Goal: Answer question/provide support: Share knowledge or assist other users

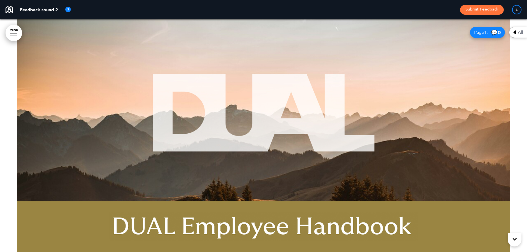
click at [515, 123] on div at bounding box center [263, 135] width 527 height 233
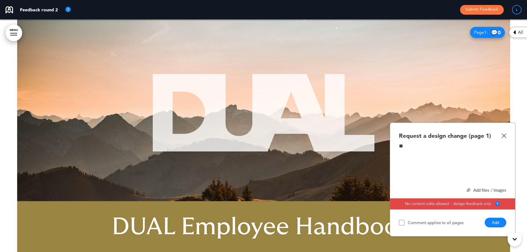
click at [514, 61] on div at bounding box center [263, 135] width 527 height 233
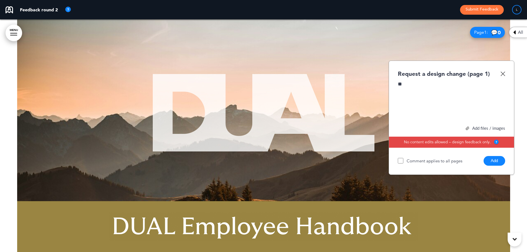
click at [424, 89] on div "**" at bounding box center [451, 102] width 107 height 42
click at [502, 72] on img at bounding box center [503, 73] width 5 height 5
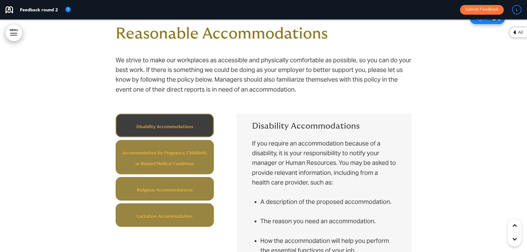
scroll to position [1522, 0]
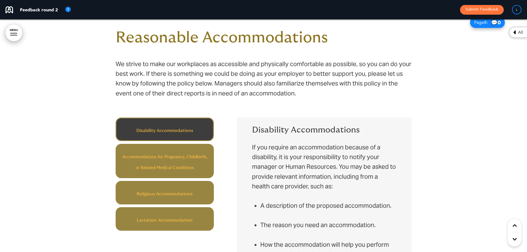
click at [220, 157] on div "Disability Accommodations Accommodations for Pregnancy, Childbirth, or Related …" at bounding box center [171, 174] width 110 height 113
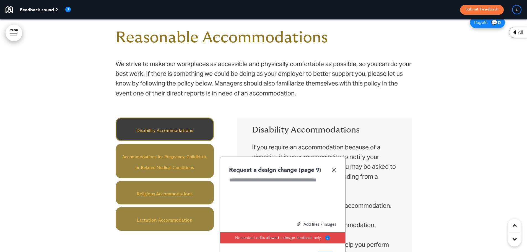
click at [197, 125] on h6 "Disability Accommodations" at bounding box center [165, 129] width 86 height 11
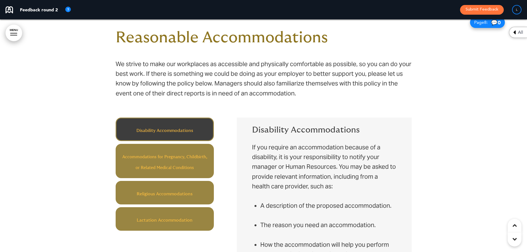
click at [218, 124] on div "Disability Accommodations Accommodations for Pregnancy, Childbirth, or Related …" at bounding box center [171, 174] width 110 height 113
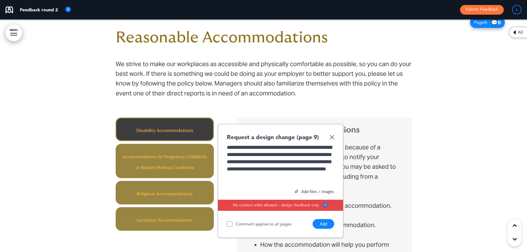
scroll to position [1, 0]
click at [321, 224] on button "Add" at bounding box center [324, 224] width 22 height 10
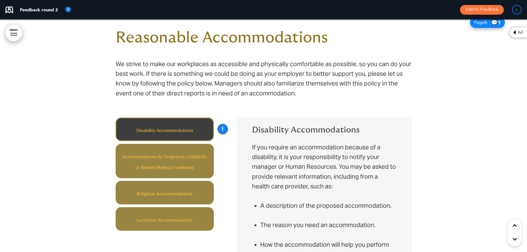
click at [99, 183] on div at bounding box center [263, 187] width 527 height 357
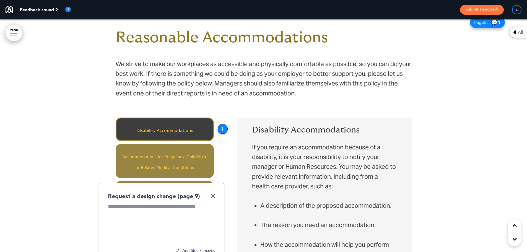
click at [177, 211] on div at bounding box center [161, 224] width 107 height 42
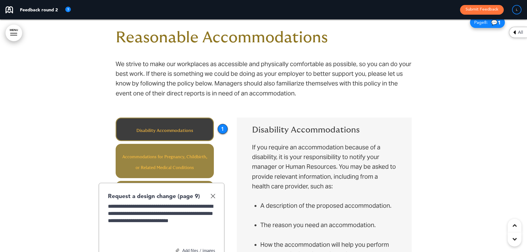
scroll to position [1605, 0]
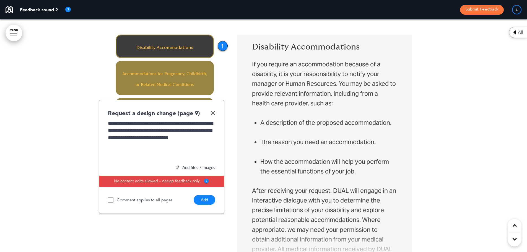
click at [208, 198] on button "Add" at bounding box center [205, 200] width 22 height 10
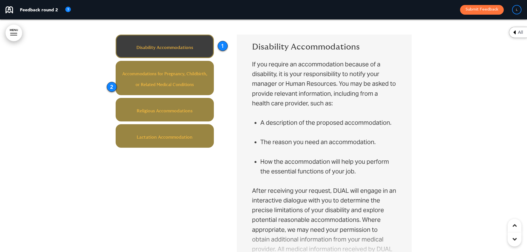
drag, startPoint x: 105, startPoint y: 101, endPoint x: 112, endPoint y: 87, distance: 15.3
click at [112, 87] on div "2" at bounding box center [112, 87] width 10 height 10
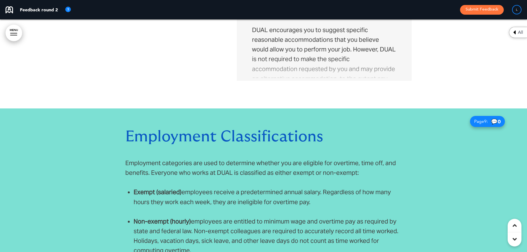
scroll to position [2241, 0]
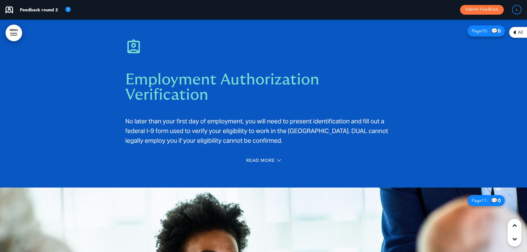
click at [265, 159] on span "Read More" at bounding box center [260, 160] width 29 height 4
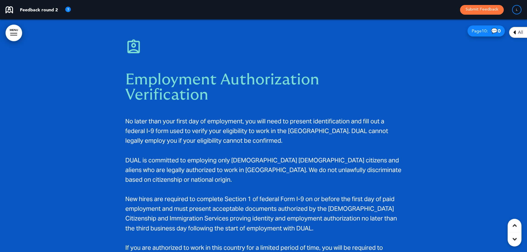
scroll to position [2767, 0]
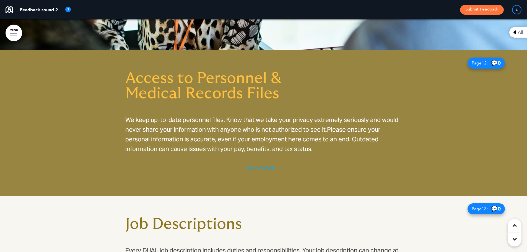
click at [263, 167] on span "Read More" at bounding box center [260, 169] width 29 height 4
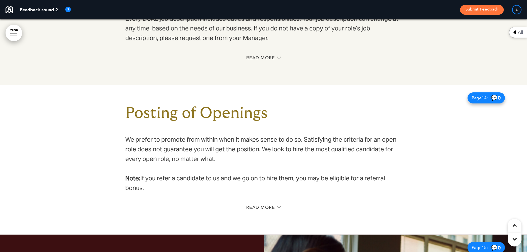
click at [253, 53] on div "Read More" at bounding box center [263, 58] width 277 height 11
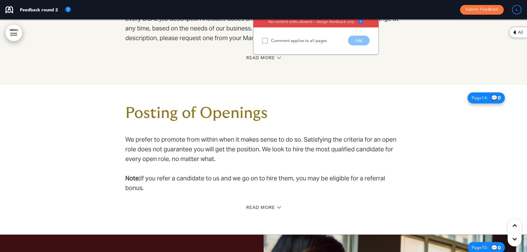
scroll to position [2983, 0]
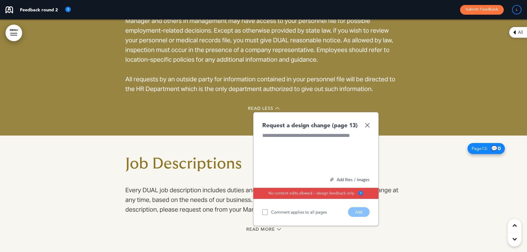
click at [369, 123] on img at bounding box center [367, 125] width 5 height 5
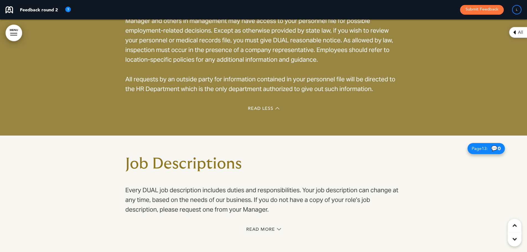
scroll to position [3121, 0]
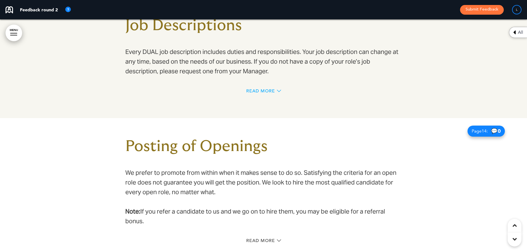
click at [258, 89] on span "Read More" at bounding box center [260, 91] width 29 height 4
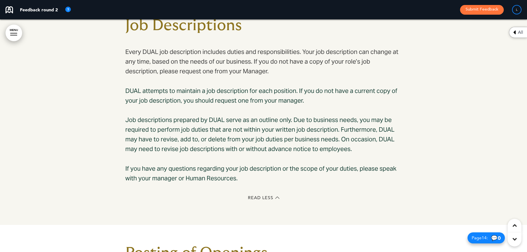
scroll to position [3287, 0]
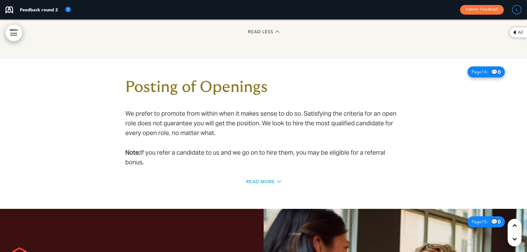
click at [261, 180] on span "Read More" at bounding box center [260, 182] width 29 height 4
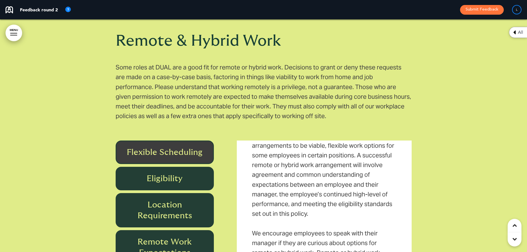
scroll to position [55, 0]
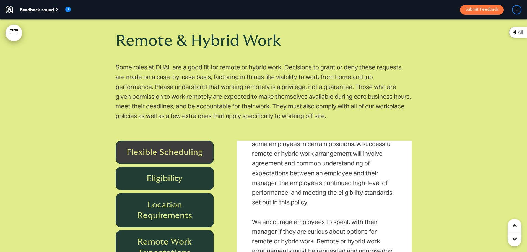
click at [97, 138] on div at bounding box center [263, 184] width 527 height 410
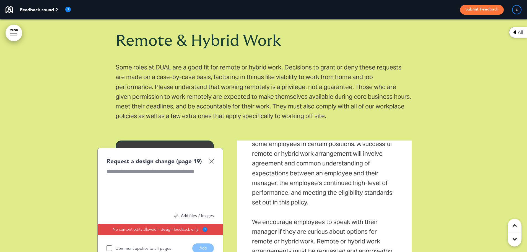
click at [77, 141] on div at bounding box center [263, 184] width 527 height 410
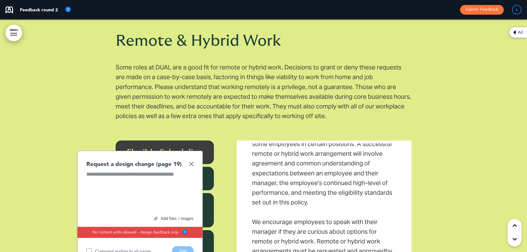
click at [212, 142] on div "Flexible Scheduling Eligibility Location Requirements Remote Work Expectations …" at bounding box center [171, 249] width 110 height 216
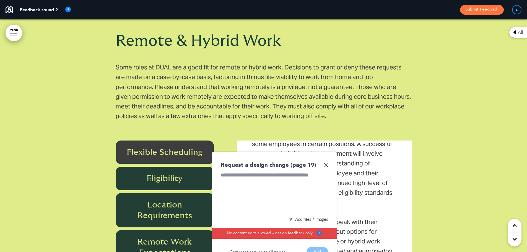
click at [238, 172] on div at bounding box center [274, 193] width 107 height 42
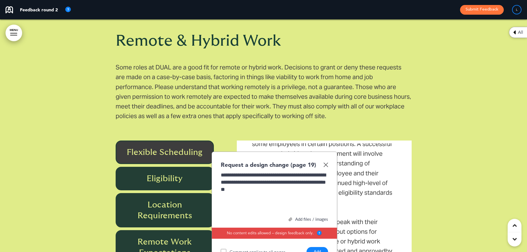
click at [312, 247] on button "Add" at bounding box center [318, 252] width 22 height 10
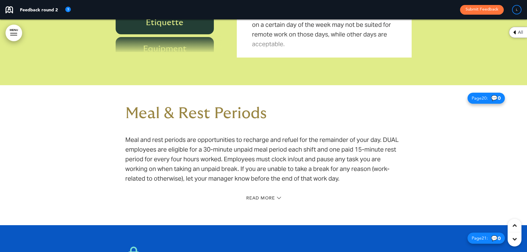
scroll to position [5390, 0]
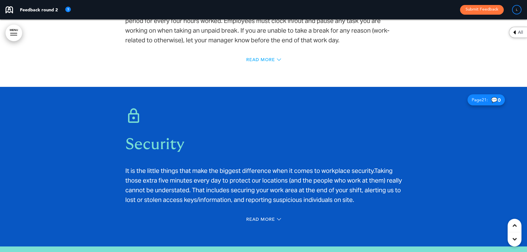
click at [265, 58] on span "Read More" at bounding box center [260, 60] width 29 height 4
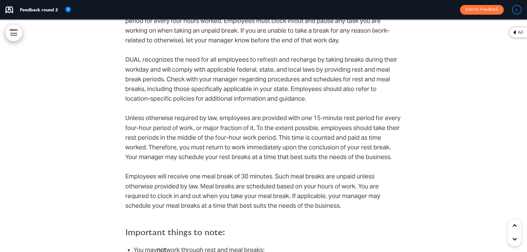
scroll to position [5833, 0]
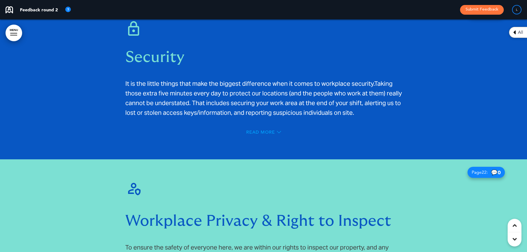
click at [260, 130] on span "Read More" at bounding box center [260, 132] width 29 height 4
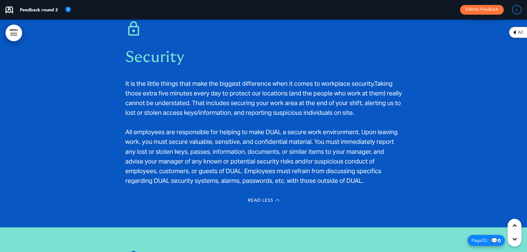
scroll to position [5999, 0]
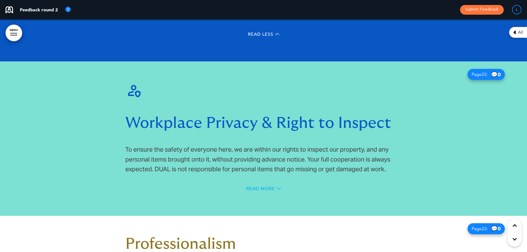
click at [257, 186] on span "Read More" at bounding box center [260, 188] width 29 height 4
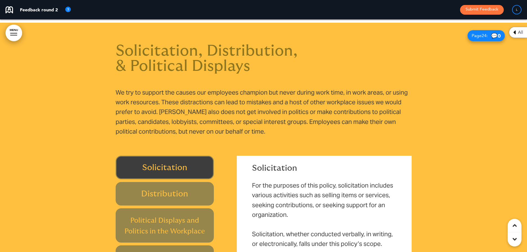
scroll to position [6663, 0]
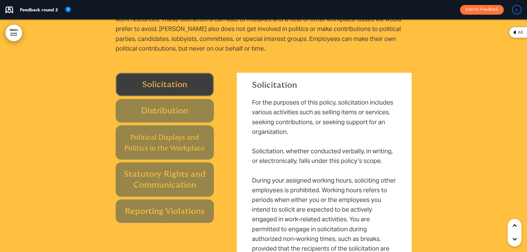
click at [217, 73] on div "Solicitation Distribution Political Displays and Politics in the Workplace Stat…" at bounding box center [171, 148] width 110 height 150
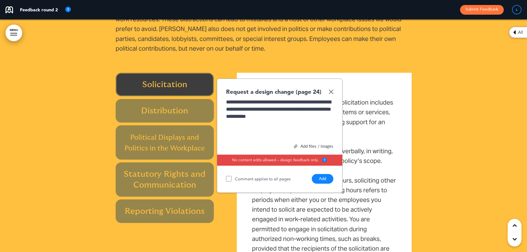
drag, startPoint x: 325, startPoint y: 168, endPoint x: 319, endPoint y: 170, distance: 6.1
click at [319, 174] on button "Add" at bounding box center [323, 179] width 22 height 10
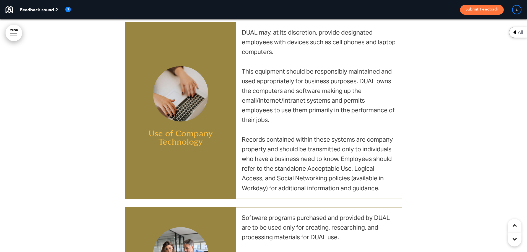
scroll to position [7936, 0]
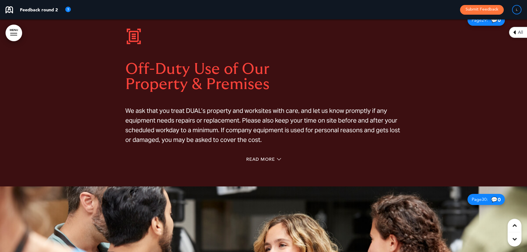
click at [264, 154] on div "Read More" at bounding box center [263, 159] width 277 height 11
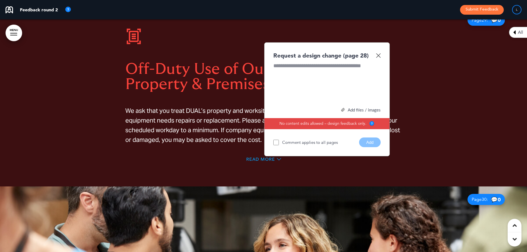
click at [264, 157] on span "Read More" at bounding box center [260, 159] width 29 height 4
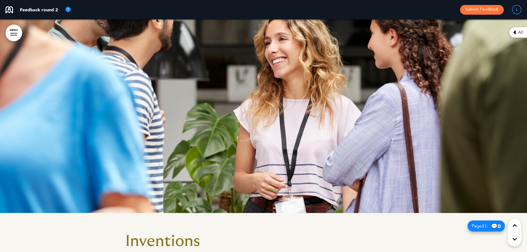
scroll to position [8351, 0]
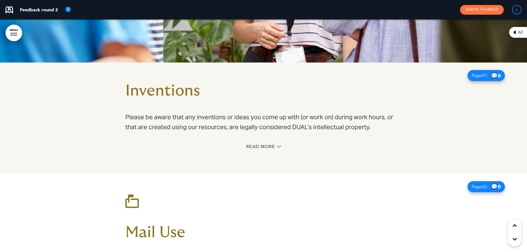
click at [263, 142] on div "Read More" at bounding box center [263, 147] width 277 height 11
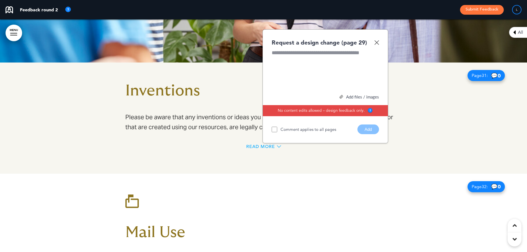
click at [263, 144] on span "Read More" at bounding box center [260, 146] width 29 height 4
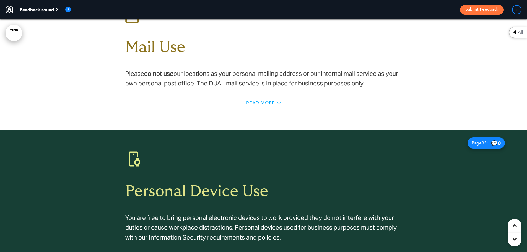
scroll to position [8821, 0]
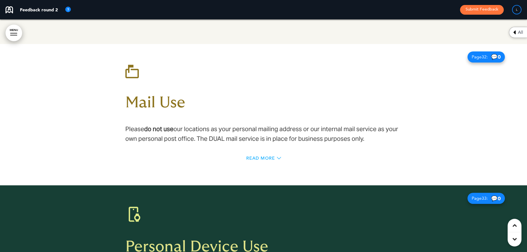
click at [263, 156] on span "Read More" at bounding box center [260, 158] width 29 height 4
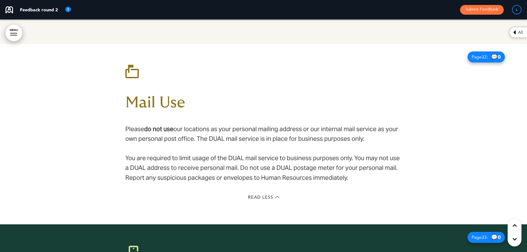
scroll to position [8987, 0]
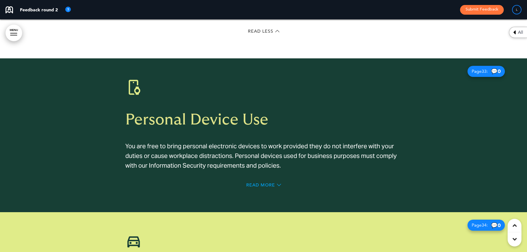
click at [265, 183] on span "Read More" at bounding box center [260, 185] width 29 height 4
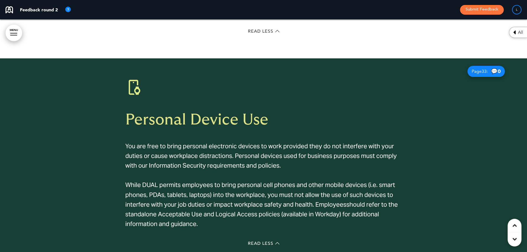
scroll to position [9319, 0]
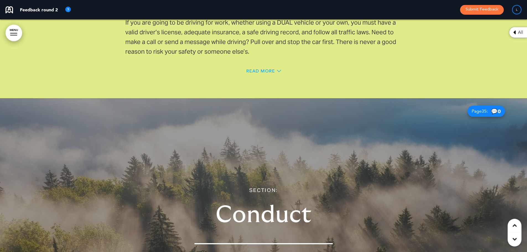
click at [271, 69] on span "Read More" at bounding box center [260, 71] width 29 height 4
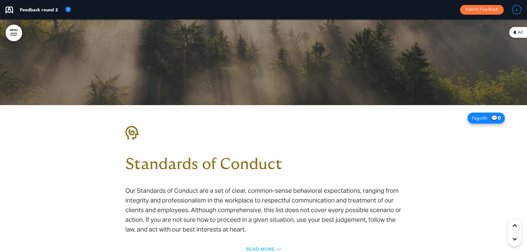
scroll to position [9873, 0]
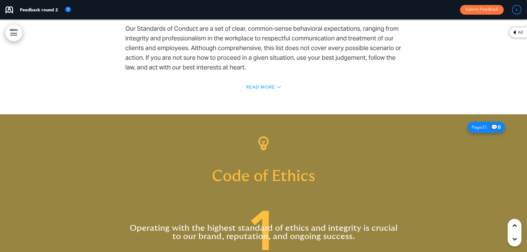
click at [271, 85] on span "Read More" at bounding box center [260, 87] width 29 height 4
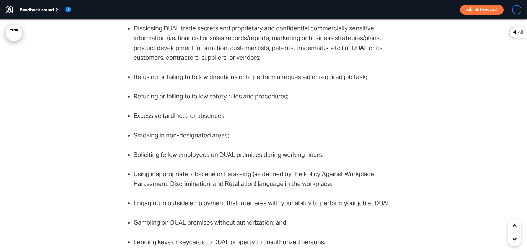
scroll to position [10924, 0]
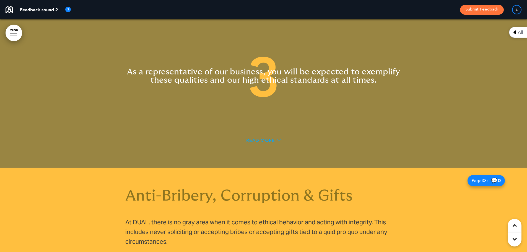
click at [272, 138] on span "Read More" at bounding box center [260, 140] width 29 height 4
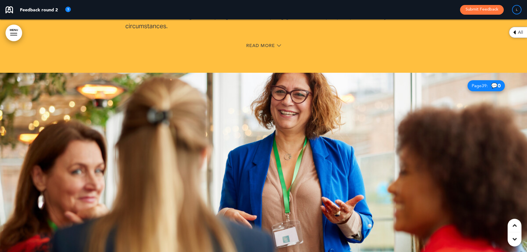
scroll to position [11367, 0]
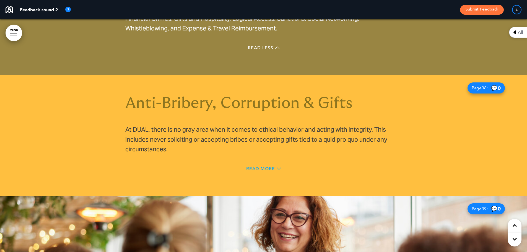
click at [267, 167] on span "Read More" at bounding box center [260, 169] width 29 height 4
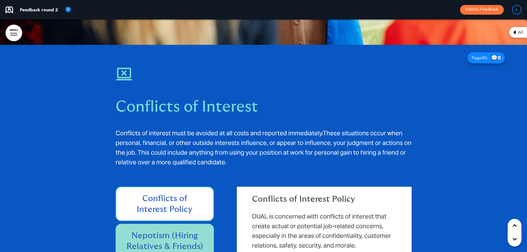
scroll to position [11920, 0]
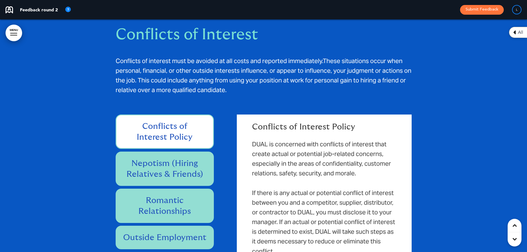
click at [215, 115] on div "Conflicts of Interest Policy Nepotism (Hiring Relatives & Friends) Romantic Rel…" at bounding box center [171, 201] width 110 height 172
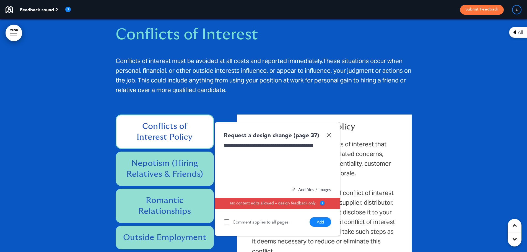
click at [321, 217] on button "Add" at bounding box center [321, 222] width 22 height 10
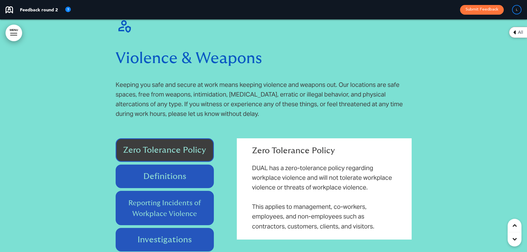
scroll to position [12252, 0]
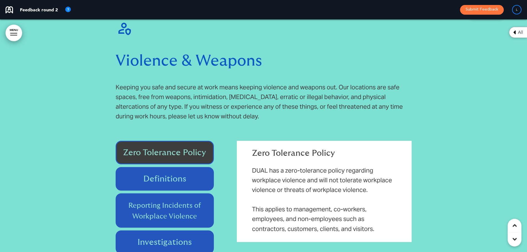
click at [215, 141] on div "Zero Tolerance Policy Definitions Reporting Incidents of Workplace Violence Inv…" at bounding box center [171, 224] width 110 height 166
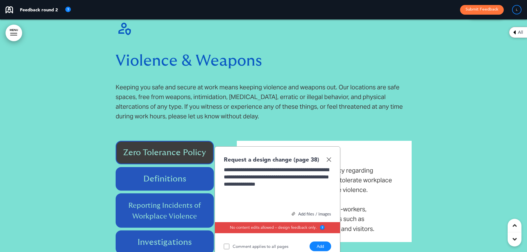
click at [326, 242] on button "Add" at bounding box center [321, 247] width 22 height 10
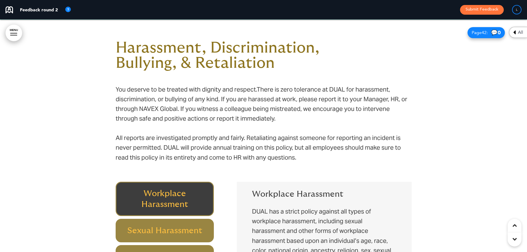
scroll to position [12667, 0]
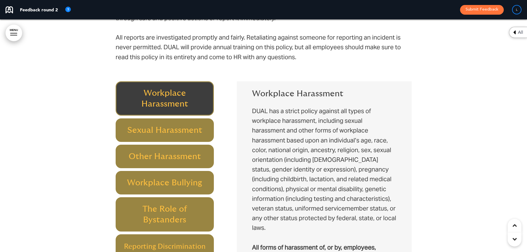
click at [105, 64] on div at bounding box center [263, 122] width 527 height 406
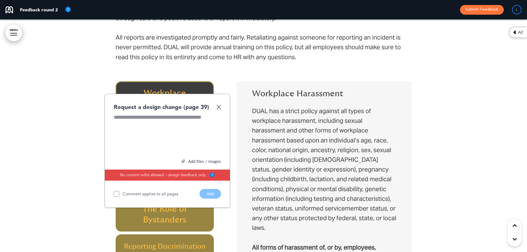
click at [213, 81] on div "Workplace Harassment Sexual Harassment Other Harassment Workplace Bullying The …" at bounding box center [171, 189] width 110 height 216
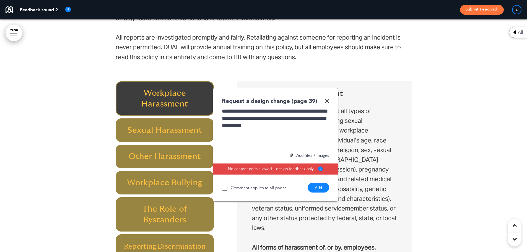
click at [322, 183] on button "Add" at bounding box center [319, 188] width 22 height 10
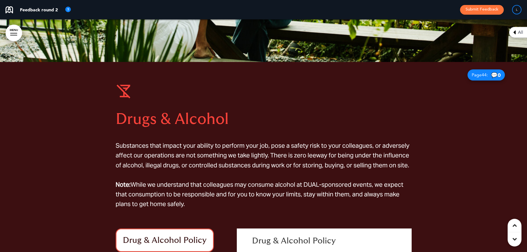
scroll to position [13276, 0]
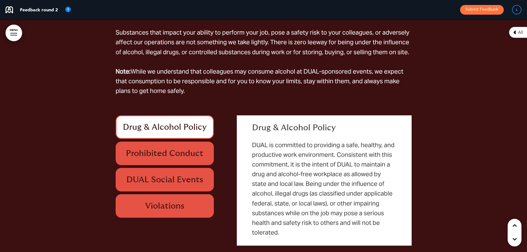
click at [213, 115] on div "Drug & Alcohol Policy" at bounding box center [165, 127] width 99 height 24
click at [214, 115] on div "Drug & Alcohol Policy" at bounding box center [165, 127] width 99 height 24
click at [216, 115] on div "Drug & Alcohol Policy Prohibited Conduct DUAL Social Events Violations" at bounding box center [171, 166] width 110 height 102
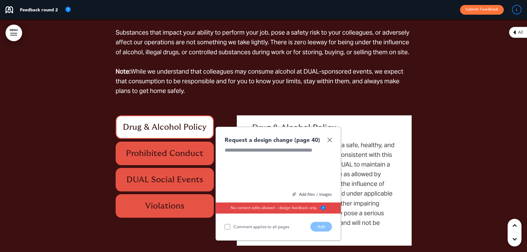
click at [250, 147] on div at bounding box center [278, 168] width 107 height 42
click at [318, 222] on button "Add" at bounding box center [321, 227] width 22 height 10
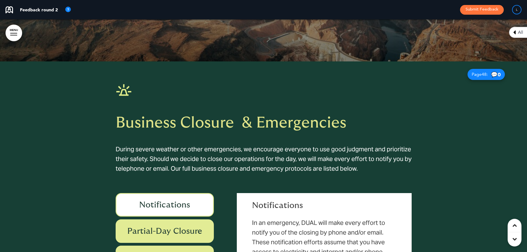
scroll to position [14244, 0]
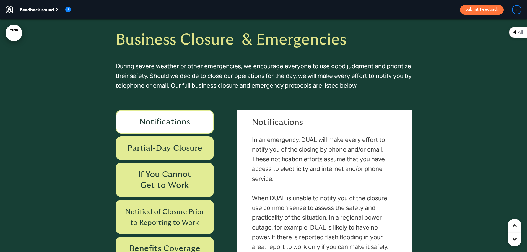
click at [215, 110] on div "Notifications Partial-Day Closure If You Cannot Get to Work Notified of Closure…" at bounding box center [171, 198] width 110 height 177
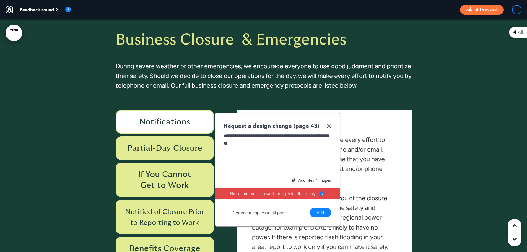
click at [317, 208] on button "Add" at bounding box center [321, 213] width 22 height 10
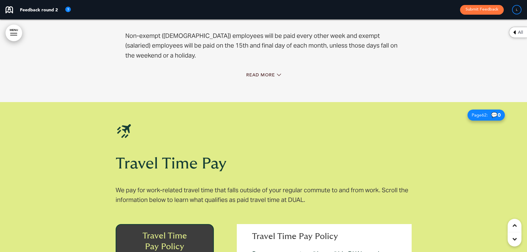
scroll to position [16762, 0]
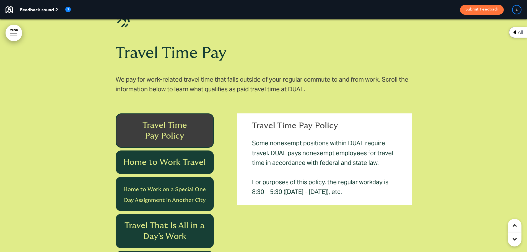
click at [211, 113] on div "Travel Time Pay Policy Home to Work Travel Home to Work on a Special One Day As…" at bounding box center [171, 221] width 110 height 216
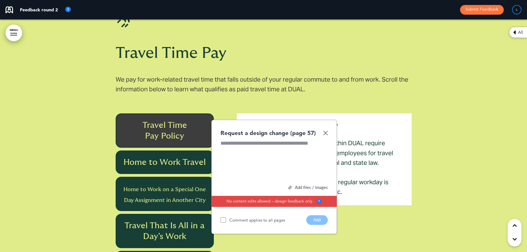
click at [226, 140] on div at bounding box center [274, 161] width 107 height 42
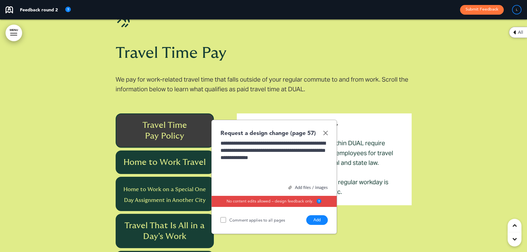
click at [319, 215] on button "Add" at bounding box center [317, 220] width 22 height 10
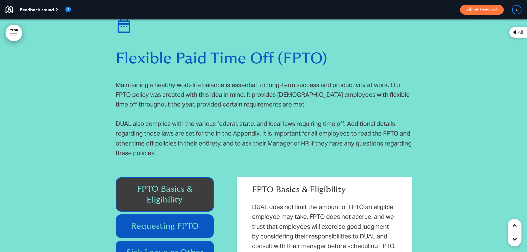
scroll to position [18616, 0]
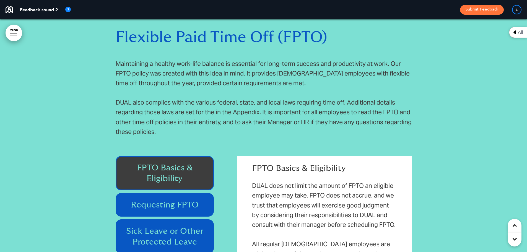
click at [216, 156] on div "FPTO Basics & Eligibility Requesting FPTO Sick Leave or Other Protected Leave I…" at bounding box center [171, 242] width 110 height 172
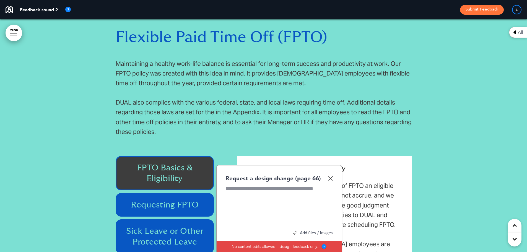
click at [248, 185] on div at bounding box center [279, 206] width 107 height 42
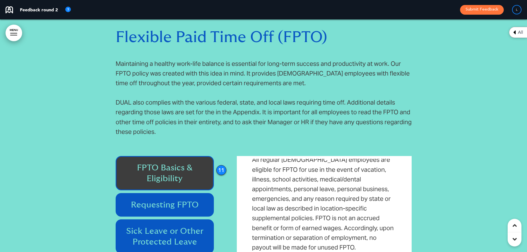
scroll to position [18976, 0]
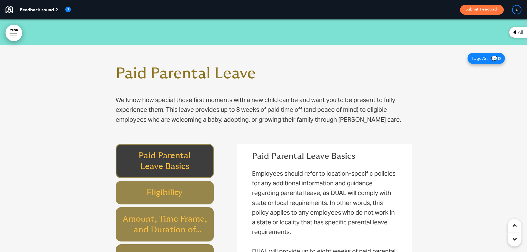
click at [216, 144] on div "Paid Parental Leave Basics Eligibility Amount, Time Frame, and Duration of Leav…" at bounding box center [171, 230] width 110 height 172
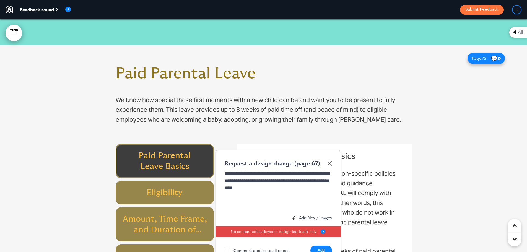
click at [318, 246] on button "Add" at bounding box center [321, 251] width 22 height 10
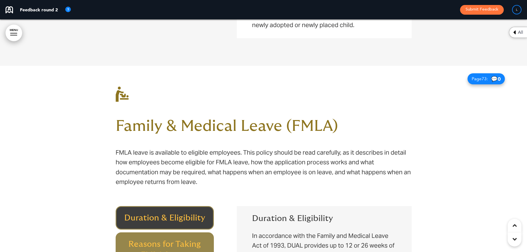
scroll to position [19336, 0]
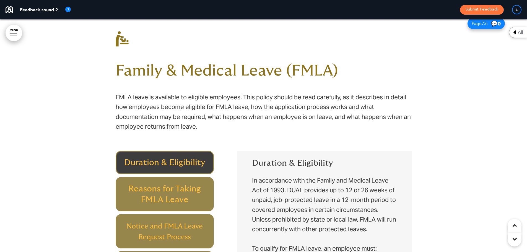
click at [100, 101] on div at bounding box center [263, 203] width 527 height 384
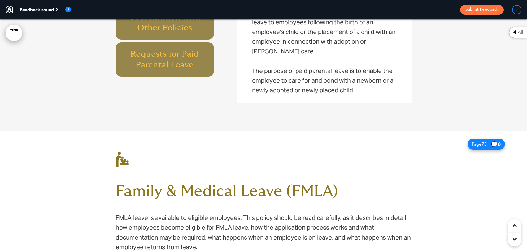
scroll to position [19308, 0]
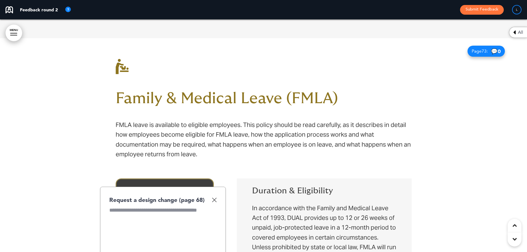
click at [211, 118] on div "Family & Medical Leave (FMLA) FMLA leave is available to eligible employees. Th…" at bounding box center [264, 230] width 296 height 384
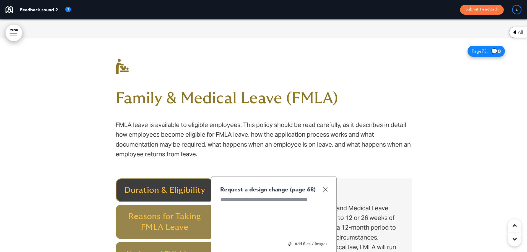
click at [229, 196] on div at bounding box center [273, 217] width 107 height 42
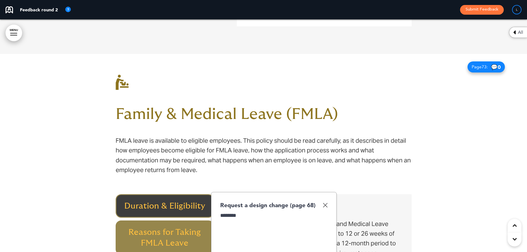
scroll to position [19253, 0]
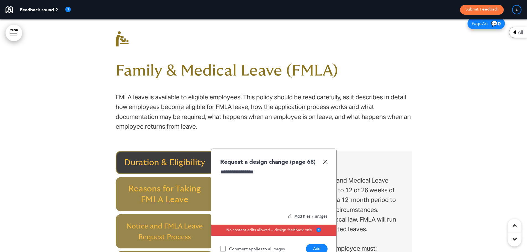
scroll to position [19308, 0]
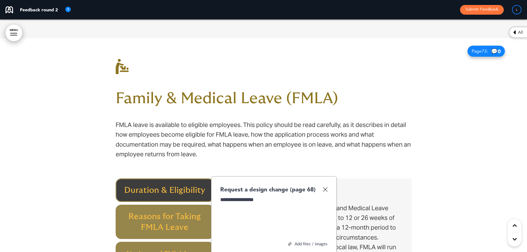
click at [276, 196] on div "**********" at bounding box center [273, 217] width 107 height 42
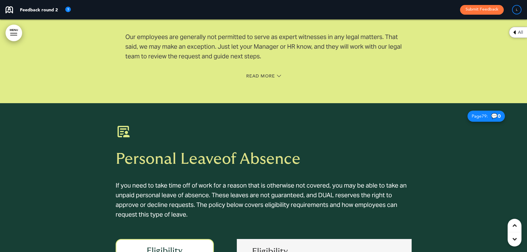
scroll to position [20498, 0]
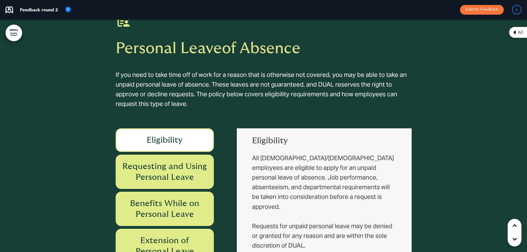
click at [216, 128] on div "Eligibility Requesting and Using Personal Leave Benefits While on Personal Leav…" at bounding box center [171, 232] width 110 height 209
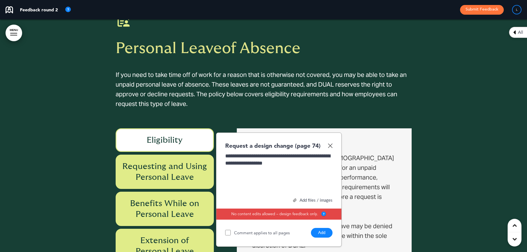
click at [321, 228] on button "Add" at bounding box center [322, 233] width 22 height 10
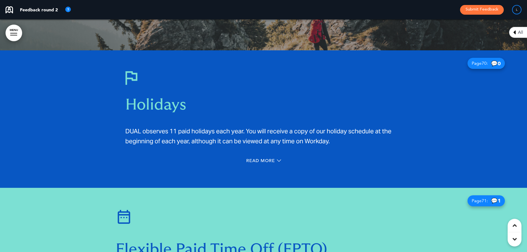
scroll to position [18136, 0]
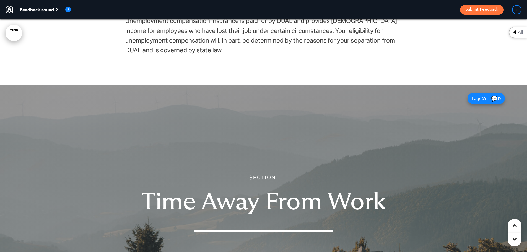
click at [510, 31] on div "All" at bounding box center [518, 32] width 18 height 11
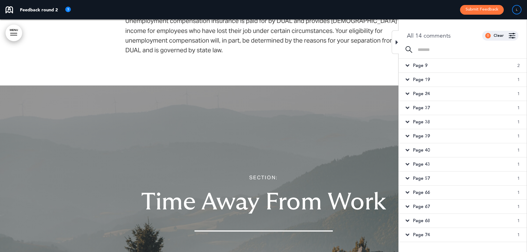
click at [412, 66] on div "Page 9 2" at bounding box center [463, 66] width 128 height 14
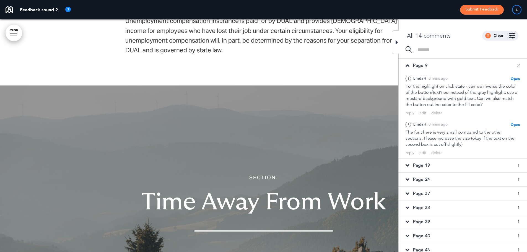
scroll to position [1512, 0]
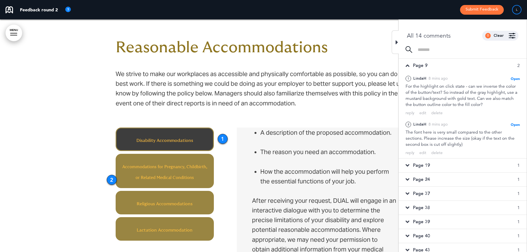
click at [221, 140] on div "1" at bounding box center [223, 139] width 10 height 10
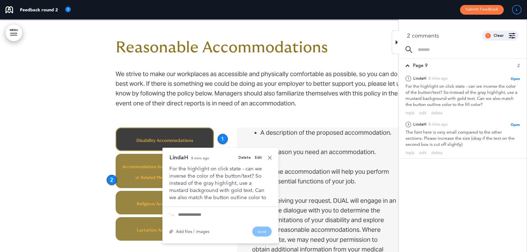
click at [258, 157] on div "Edit" at bounding box center [258, 158] width 7 height 4
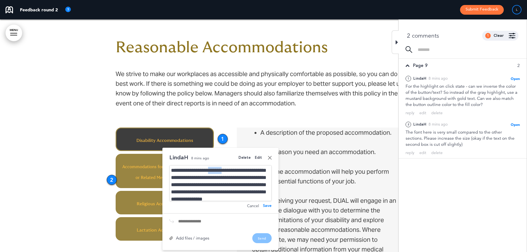
drag, startPoint x: 230, startPoint y: 170, endPoint x: 214, endPoint y: 173, distance: 16.3
click at [214, 173] on div "**********" at bounding box center [220, 183] width 102 height 36
click at [214, 171] on div "**********" at bounding box center [220, 183] width 102 height 36
click at [269, 157] on link at bounding box center [270, 158] width 4 height 4
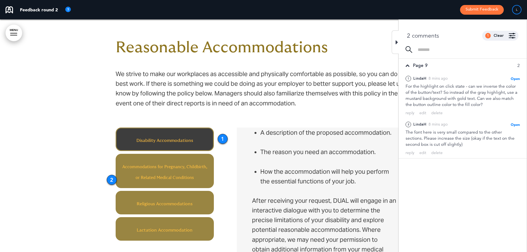
scroll to position [1540, 0]
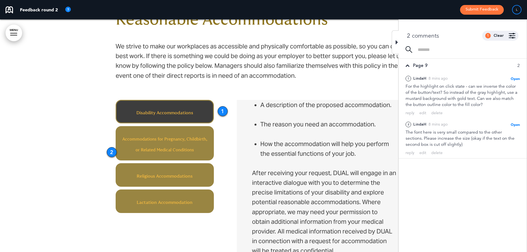
click at [399, 40] on div "2 comments 1 Clear" at bounding box center [463, 36] width 128 height 10
click at [398, 42] on icon at bounding box center [397, 42] width 2 height 7
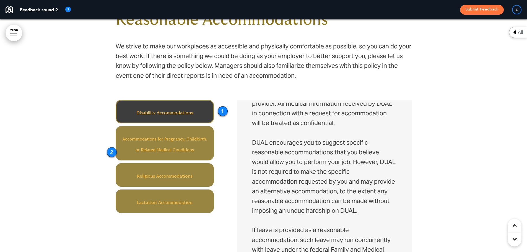
scroll to position [1567, 0]
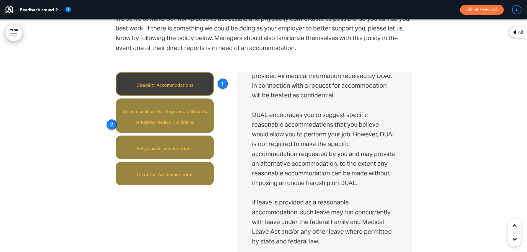
click at [509, 30] on div at bounding box center [263, 142] width 527 height 357
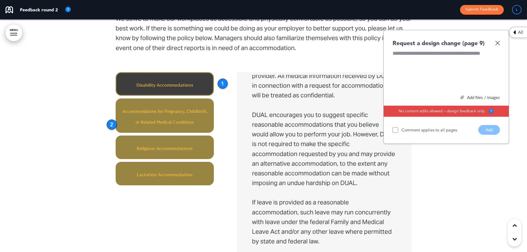
click at [499, 42] on img at bounding box center [497, 43] width 5 height 5
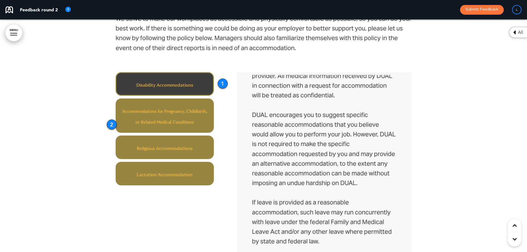
click at [515, 33] on icon at bounding box center [514, 32] width 2 height 7
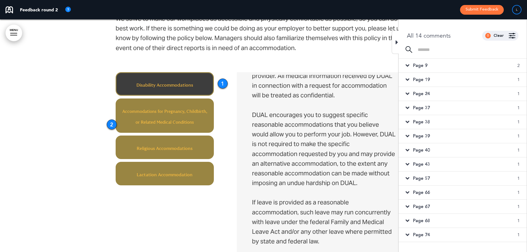
click at [420, 81] on span "Page 19" at bounding box center [421, 80] width 17 height 6
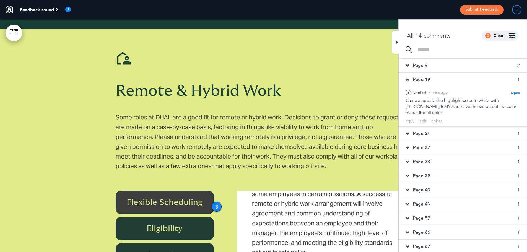
click at [215, 202] on div "3" at bounding box center [217, 207] width 10 height 10
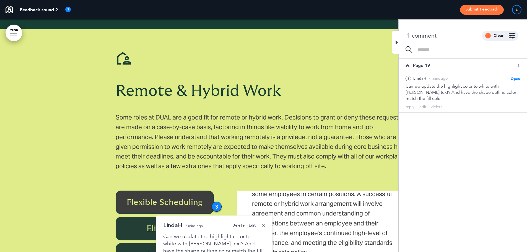
click at [397, 45] on icon at bounding box center [397, 42] width 2 height 7
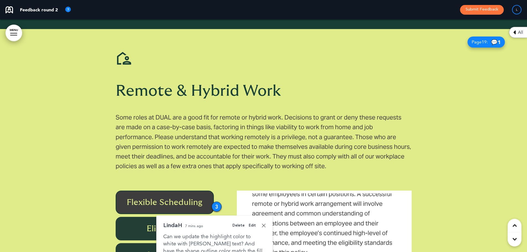
click at [517, 33] on div "All" at bounding box center [518, 32] width 18 height 11
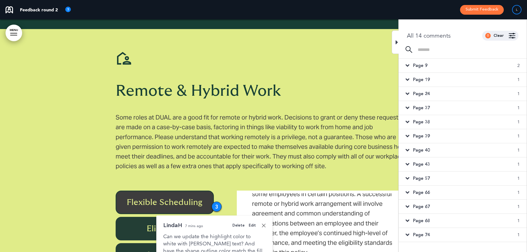
click at [427, 95] on span "Page 24" at bounding box center [421, 94] width 17 height 6
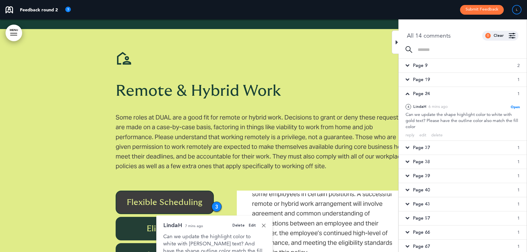
scroll to position [6573, 0]
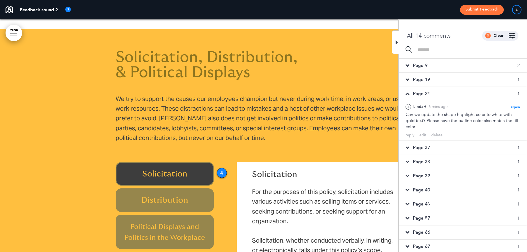
click at [221, 168] on div "4" at bounding box center [222, 173] width 10 height 10
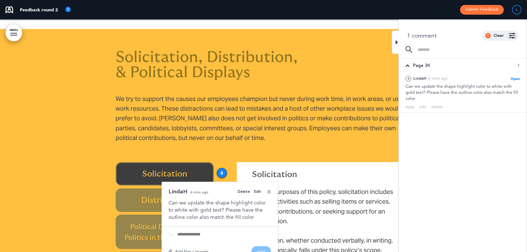
click at [270, 190] on link at bounding box center [269, 192] width 4 height 4
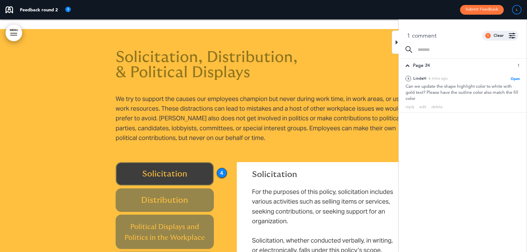
click at [397, 42] on icon at bounding box center [397, 42] width 2 height 7
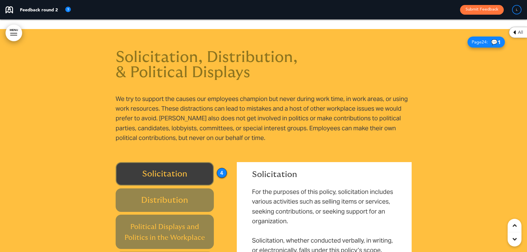
click at [515, 32] on icon at bounding box center [514, 32] width 2 height 7
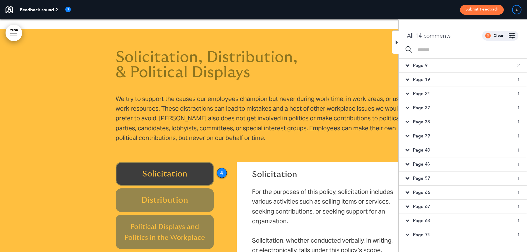
click at [413, 111] on div "Page 37 1" at bounding box center [463, 108] width 128 height 14
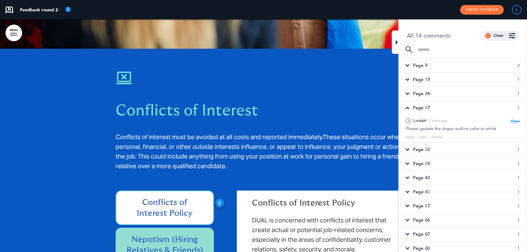
click at [219, 198] on div "5" at bounding box center [220, 203] width 10 height 10
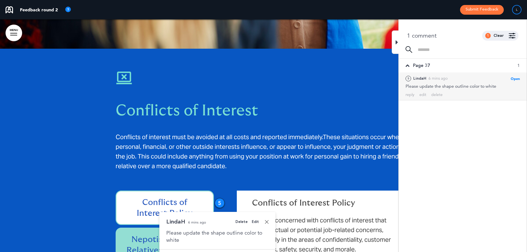
click at [255, 220] on div "Edit" at bounding box center [255, 222] width 7 height 4
click at [219, 229] on div "**********" at bounding box center [217, 238] width 102 height 18
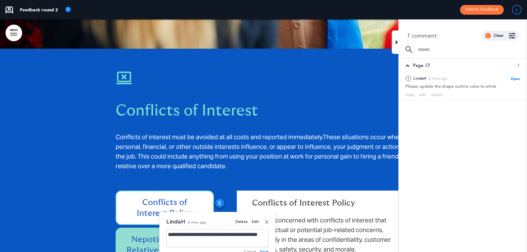
click at [212, 229] on div "**********" at bounding box center [217, 238] width 102 height 18
click at [266, 250] on div "Save" at bounding box center [264, 252] width 9 height 4
click at [399, 45] on div "1 comment 1 Clear Made by... Any one All [PERSON_NAME] ( [PERSON_NAME][EMAIL_AD…" at bounding box center [463, 33] width 128 height 27
click at [398, 43] on icon at bounding box center [397, 42] width 2 height 7
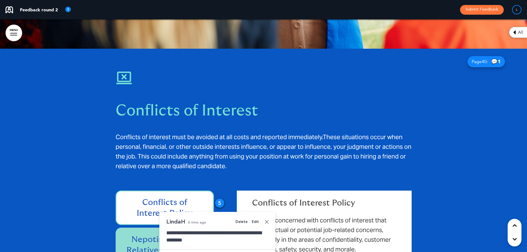
click at [517, 34] on div "All" at bounding box center [518, 32] width 18 height 11
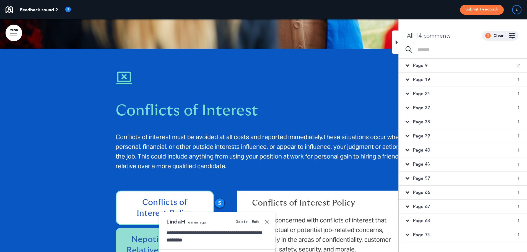
click at [421, 164] on span "Page 43" at bounding box center [421, 164] width 17 height 6
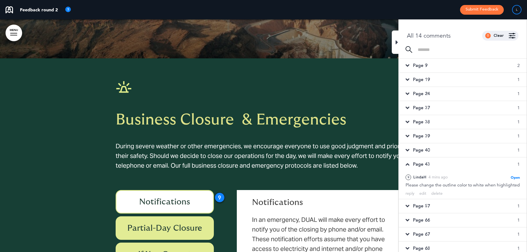
click at [218, 193] on div "9" at bounding box center [220, 198] width 10 height 10
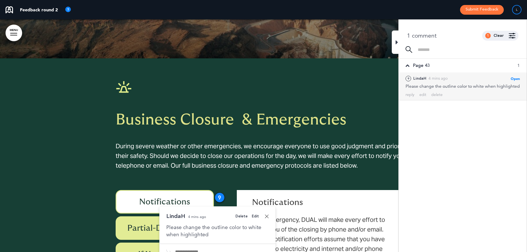
click at [256, 215] on div "Edit" at bounding box center [255, 217] width 7 height 4
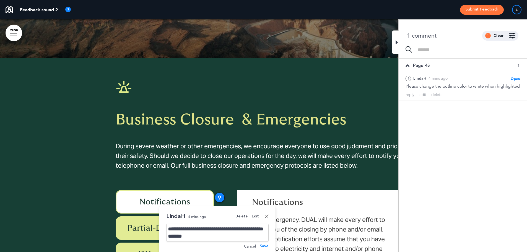
click at [267, 214] on link at bounding box center [267, 216] width 4 height 4
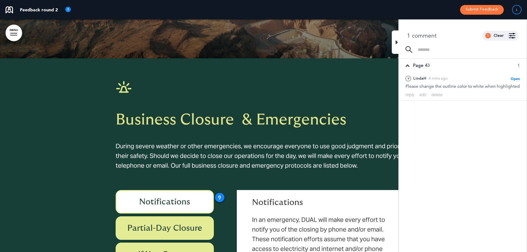
click at [397, 40] on icon at bounding box center [397, 42] width 2 height 7
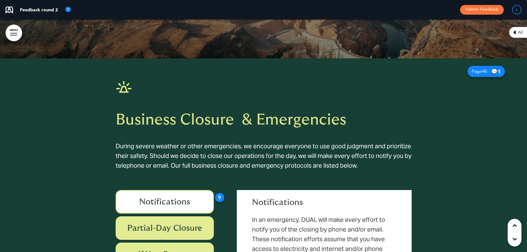
click at [515, 33] on icon at bounding box center [514, 32] width 2 height 7
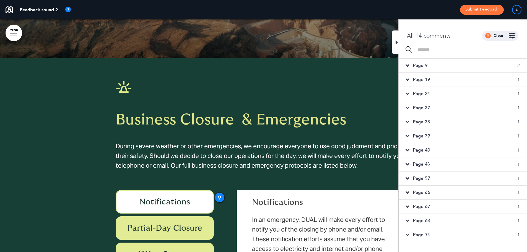
click at [427, 178] on span "Page 57" at bounding box center [421, 178] width 17 height 6
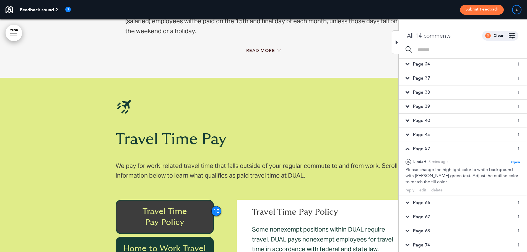
scroll to position [30, 0]
click at [424, 204] on span "Page 66" at bounding box center [421, 202] width 17 height 6
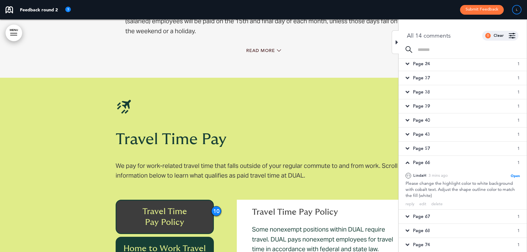
scroll to position [18514, 0]
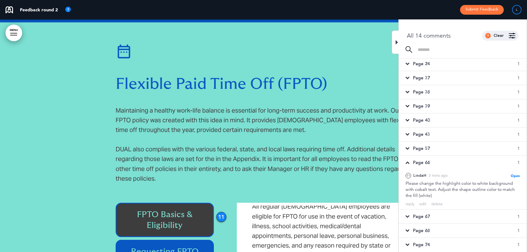
click at [426, 216] on span "Page 67" at bounding box center [421, 217] width 17 height 6
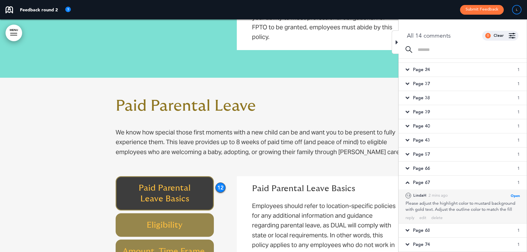
scroll to position [24, 0]
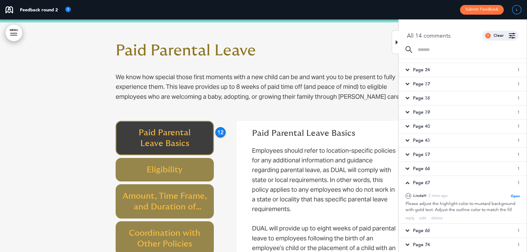
click at [428, 231] on span "Page 68" at bounding box center [421, 231] width 17 height 6
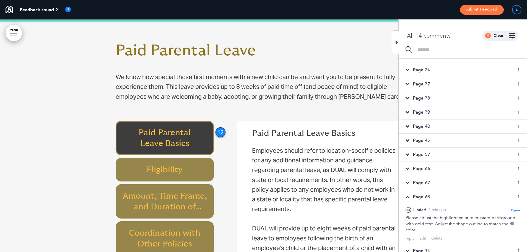
click at [434, 244] on div "Page 74 1" at bounding box center [463, 251] width 128 height 14
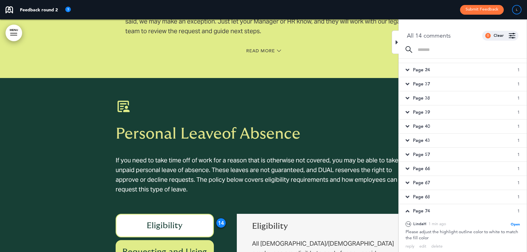
scroll to position [20800, 0]
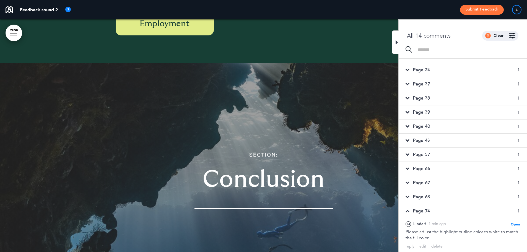
click at [397, 43] on icon at bounding box center [397, 42] width 2 height 7
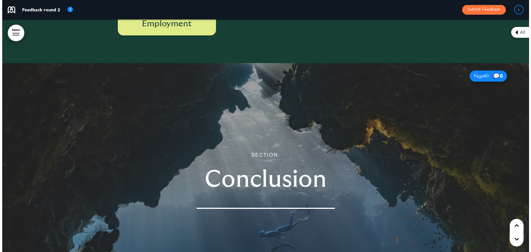
scroll to position [20329, 0]
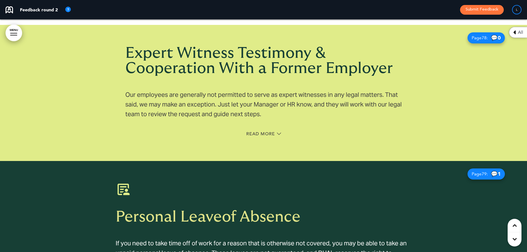
click at [14, 29] on link "MENU" at bounding box center [14, 33] width 17 height 17
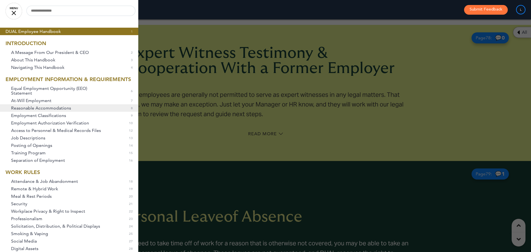
click at [61, 110] on span "Reasonable Accommodations" at bounding box center [41, 108] width 60 height 5
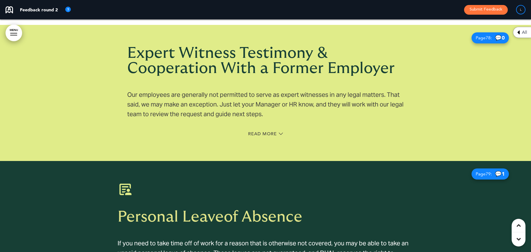
scroll to position [1512, 0]
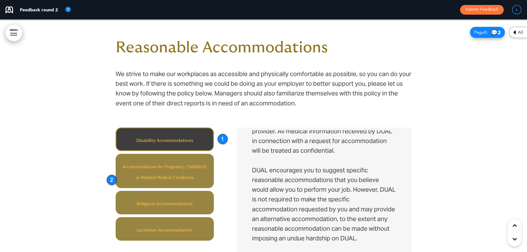
click at [14, 32] on link "MENU" at bounding box center [14, 33] width 17 height 17
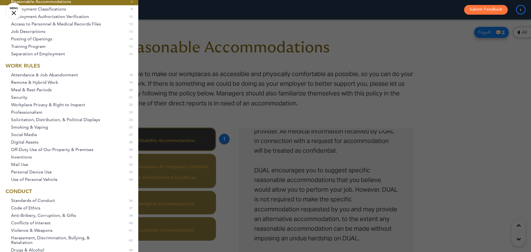
scroll to position [138, 0]
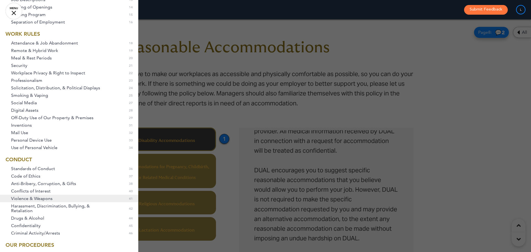
click at [29, 201] on span "Violence & Weapons" at bounding box center [32, 198] width 42 height 5
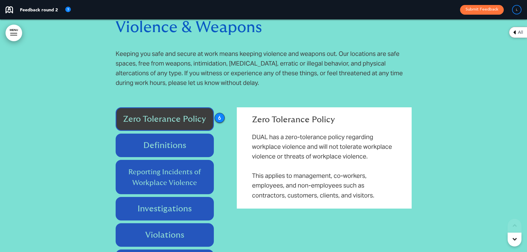
scroll to position [0, 0]
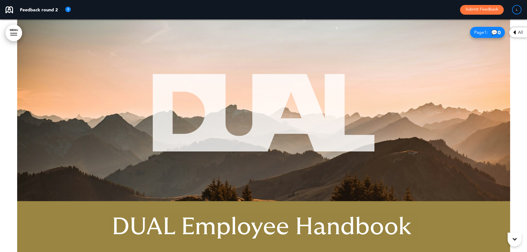
click at [517, 60] on div at bounding box center [263, 135] width 527 height 233
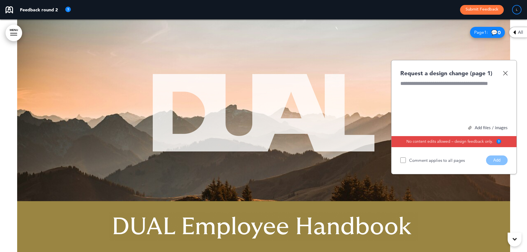
click at [479, 88] on div at bounding box center [453, 101] width 107 height 42
click at [506, 73] on img at bounding box center [505, 73] width 5 height 5
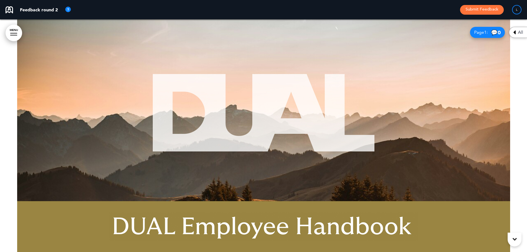
click at [520, 103] on div at bounding box center [263, 135] width 527 height 233
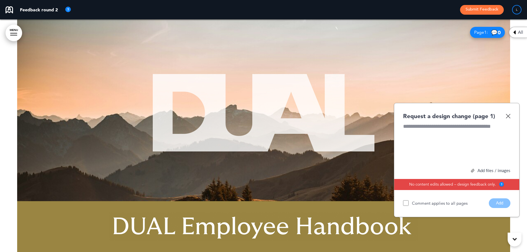
click at [476, 135] on div at bounding box center [456, 144] width 107 height 42
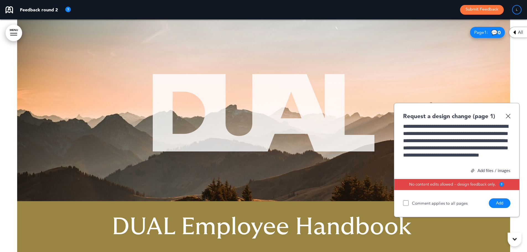
scroll to position [8, 0]
click at [503, 205] on button "Add" at bounding box center [500, 203] width 22 height 10
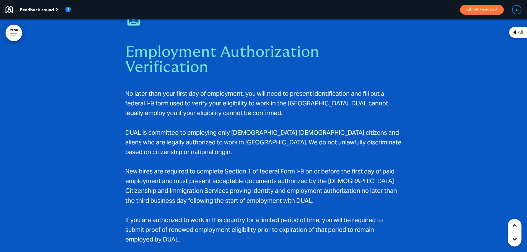
scroll to position [2767, 0]
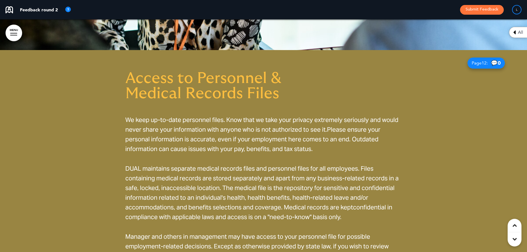
click at [10, 34] on link "MENU" at bounding box center [14, 33] width 17 height 17
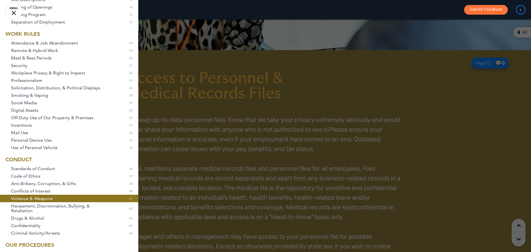
click at [51, 201] on span "Violence & Weapons" at bounding box center [32, 198] width 42 height 5
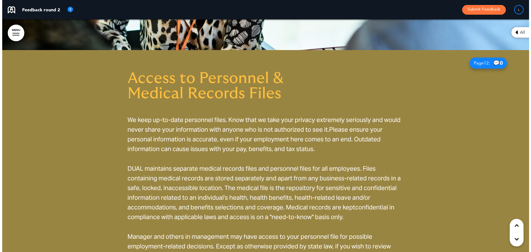
scroll to position [3127, 0]
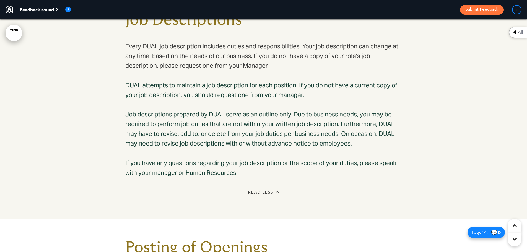
click at [9, 30] on link "MENU" at bounding box center [14, 33] width 17 height 17
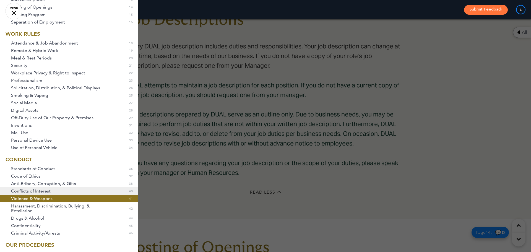
click at [24, 193] on span "Conflicts of Interest" at bounding box center [31, 191] width 40 height 5
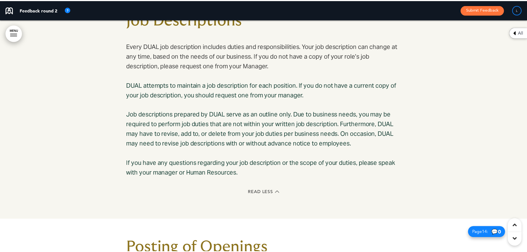
scroll to position [11844, 0]
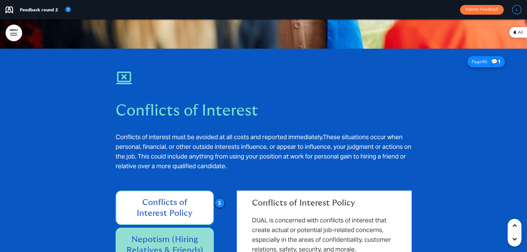
click at [27, 202] on div at bounding box center [263, 228] width 527 height 359
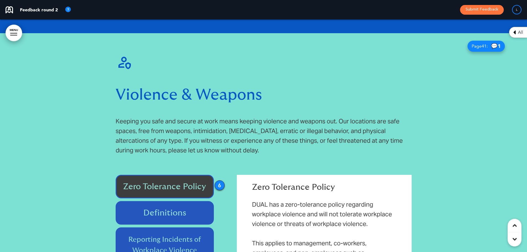
click at [82, 145] on div at bounding box center [263, 200] width 527 height 335
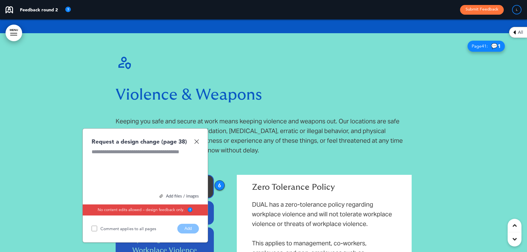
scroll to position [12287, 0]
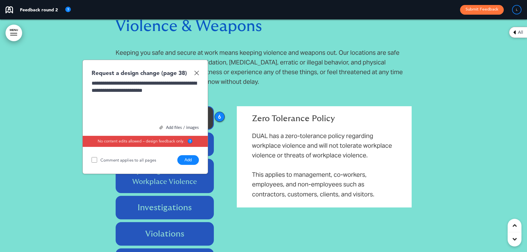
click at [191, 155] on button "Add" at bounding box center [188, 160] width 22 height 10
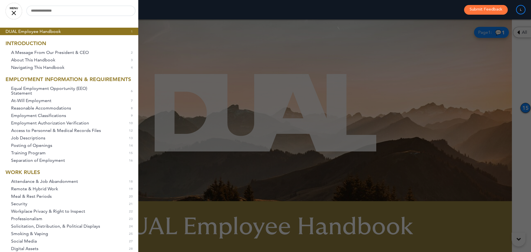
click at [12, 14] on link "MENU" at bounding box center [14, 11] width 17 height 17
